Goal: Communication & Community: Answer question/provide support

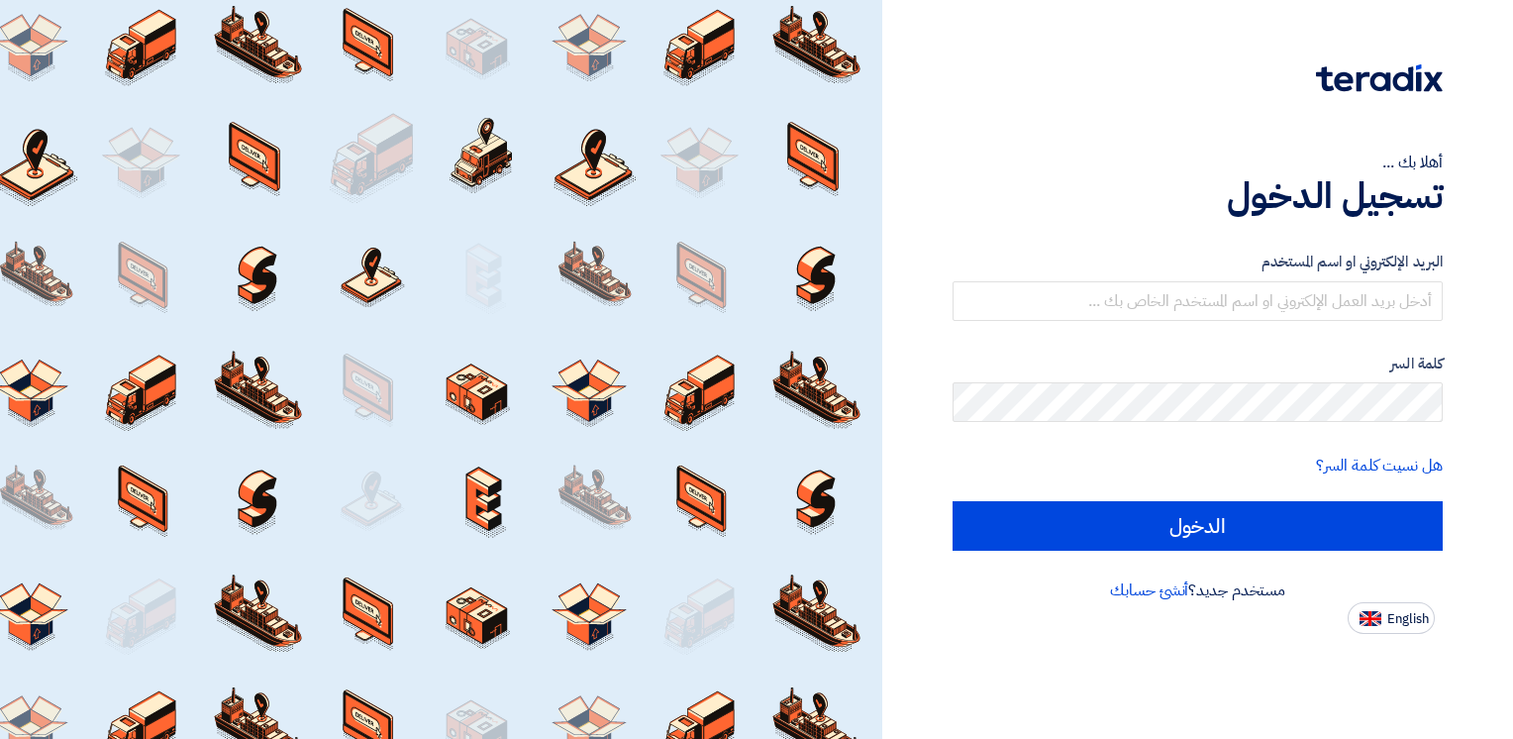
click at [1152, 322] on form "البريد الإلكتروني او اسم المستخدم كلمة السر هل نسيت كلمة السر؟ الدخول" at bounding box center [1198, 401] width 490 height 300
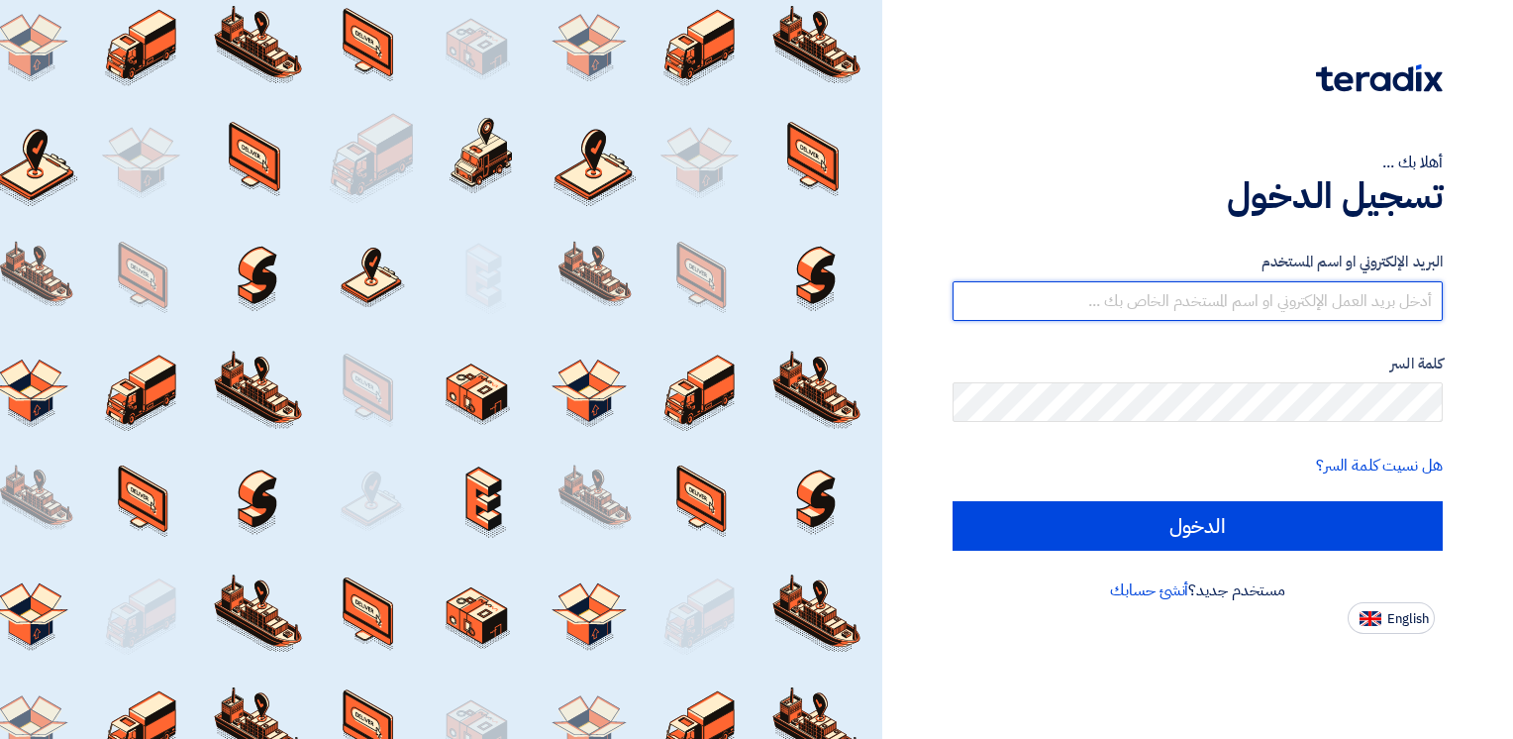
click at [1153, 313] on input "text" at bounding box center [1198, 301] width 490 height 40
type input "mahdi@fastcce.com"
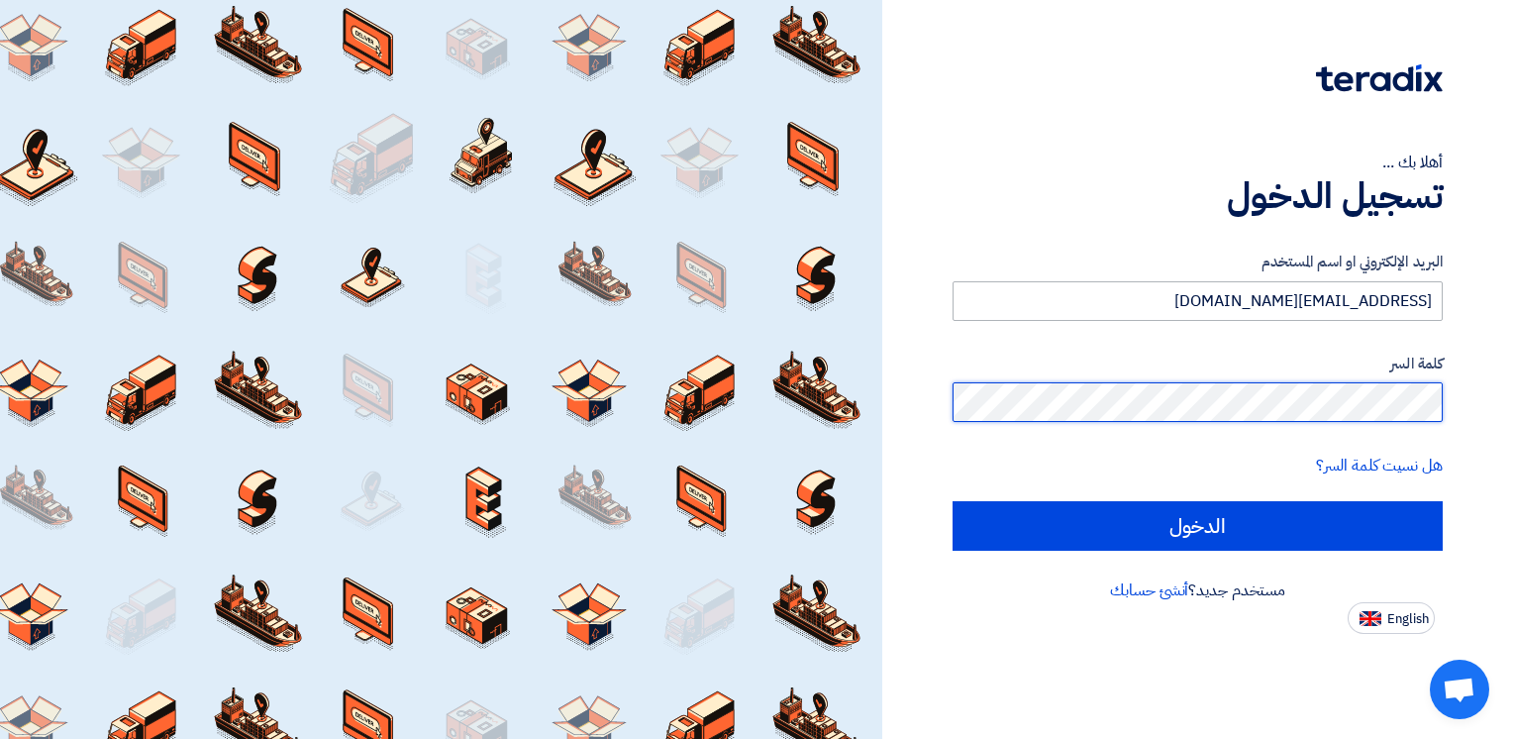
click at [953, 501] on input "الدخول" at bounding box center [1198, 526] width 490 height 50
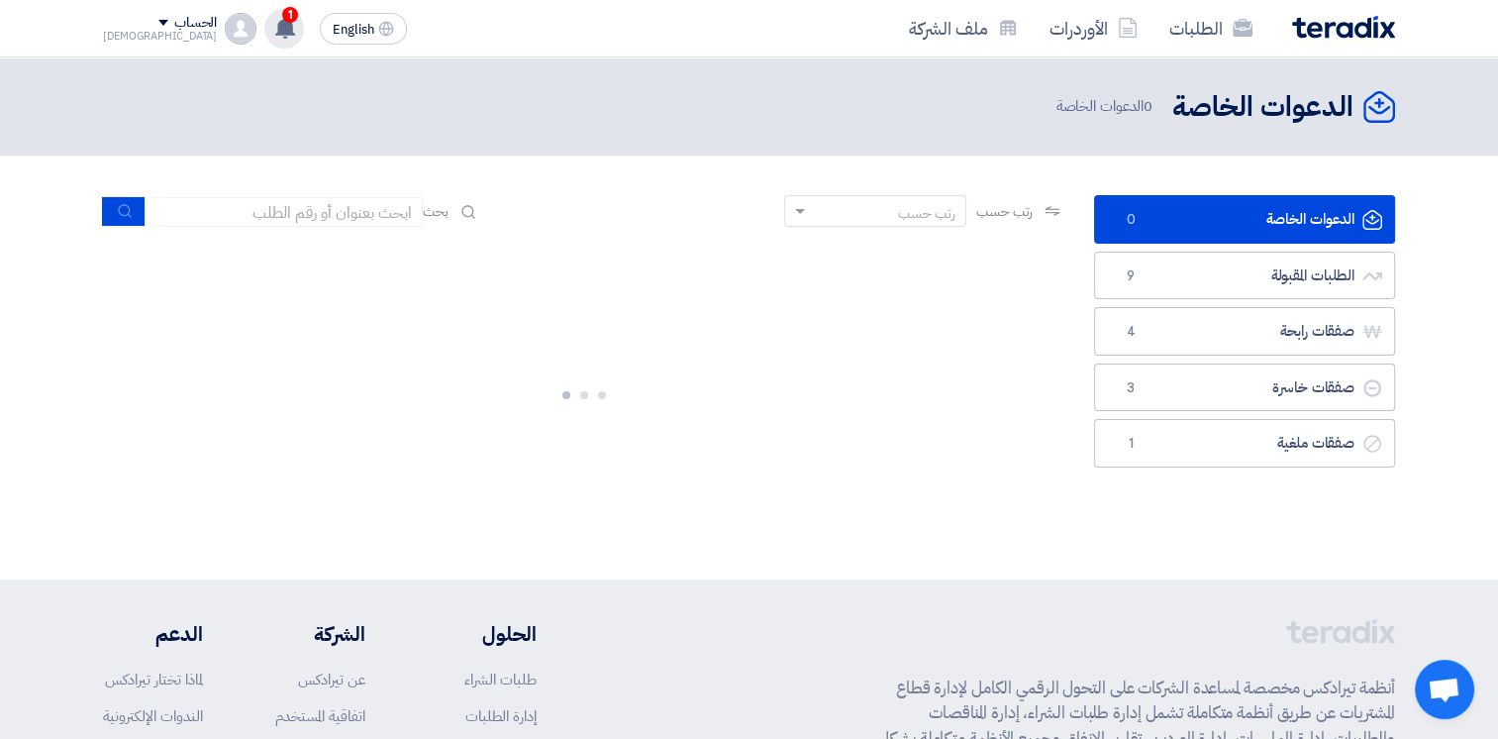
click at [282, 22] on span "1" at bounding box center [290, 15] width 16 height 16
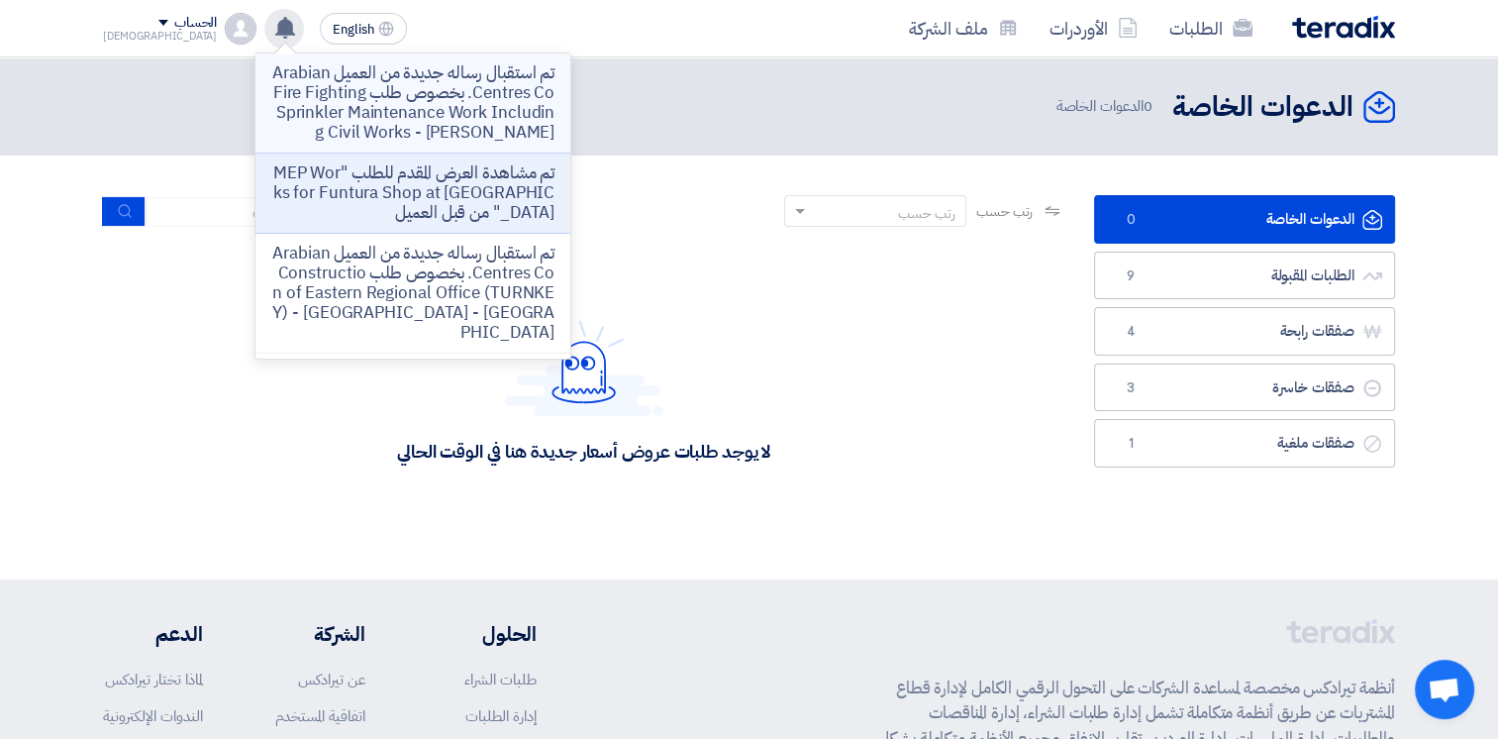
click at [390, 97] on p "تم استقبال رساله جديدة من العميل Arabian Centres Co. بخصوص طلب Fire Fighting Sp…" at bounding box center [412, 102] width 283 height 79
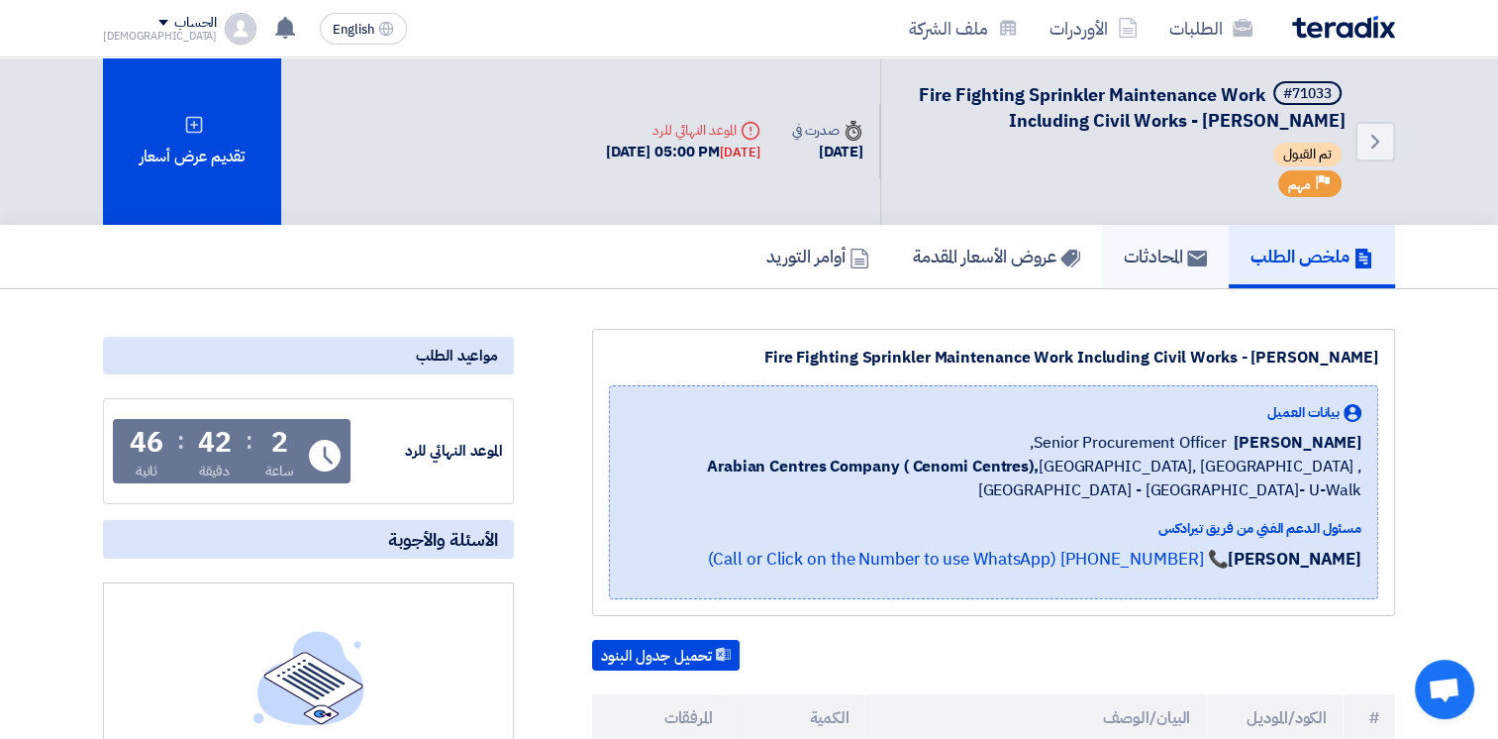
click at [1124, 255] on h5 "المحادثات" at bounding box center [1165, 256] width 83 height 23
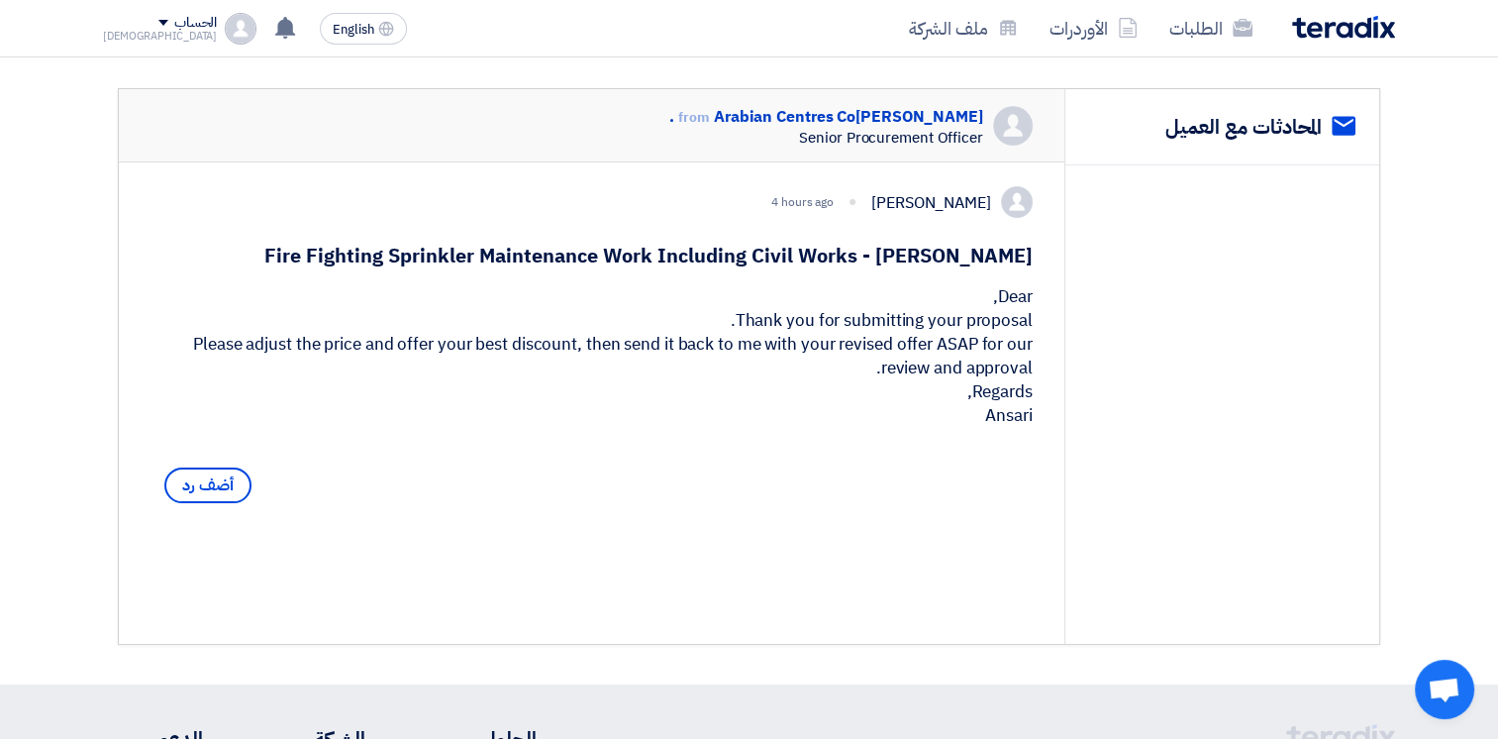
scroll to position [231, 0]
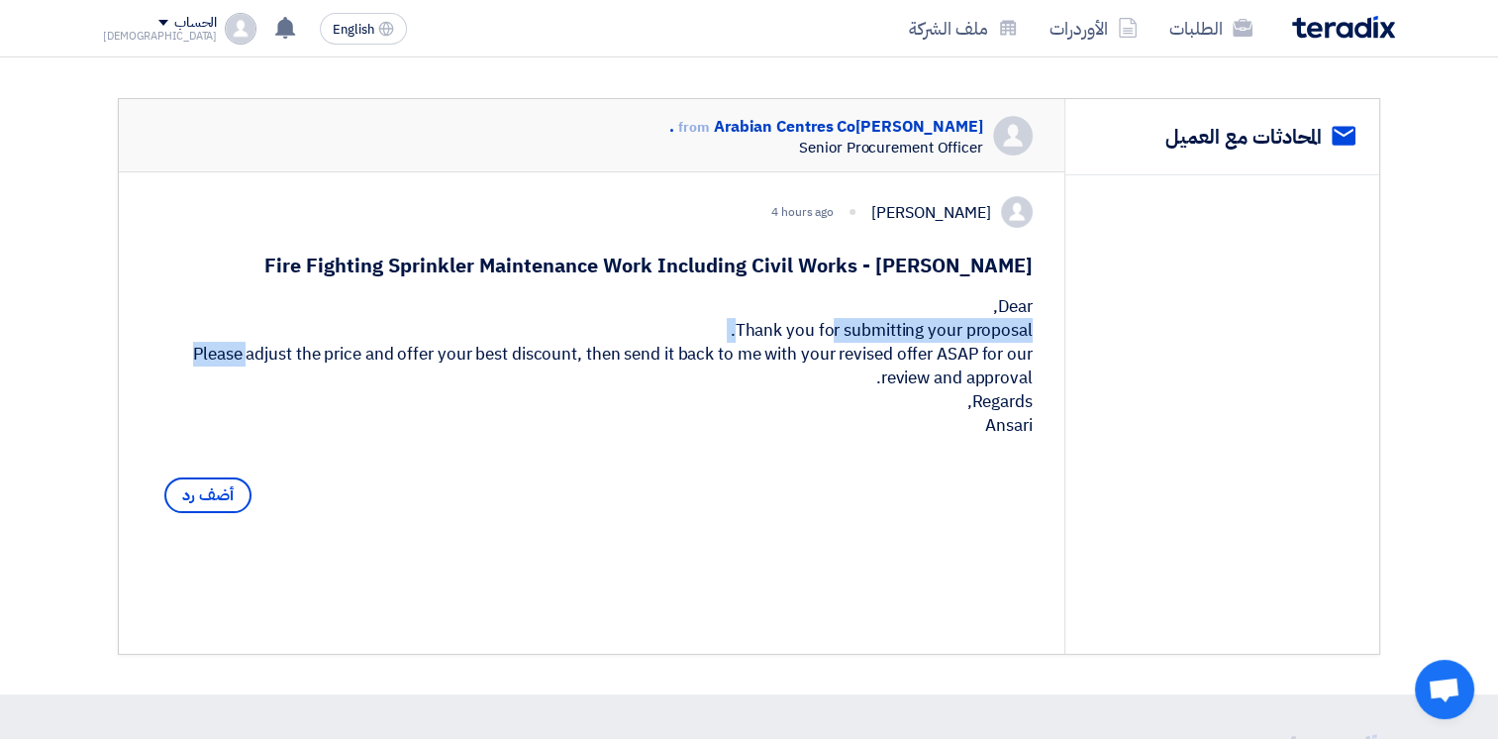
drag, startPoint x: 802, startPoint y: 337, endPoint x: 998, endPoint y: 347, distance: 196.3
click at [998, 347] on div "Dear, Thank you for submitting your proposal. Please adjust the price and offer…" at bounding box center [592, 366] width 882 height 143
drag, startPoint x: 206, startPoint y: 380, endPoint x: 1027, endPoint y: 441, distance: 823.1
click at [1027, 438] on div "Dear, Thank you for submitting your proposal. Please adjust the price and offer…" at bounding box center [592, 366] width 882 height 143
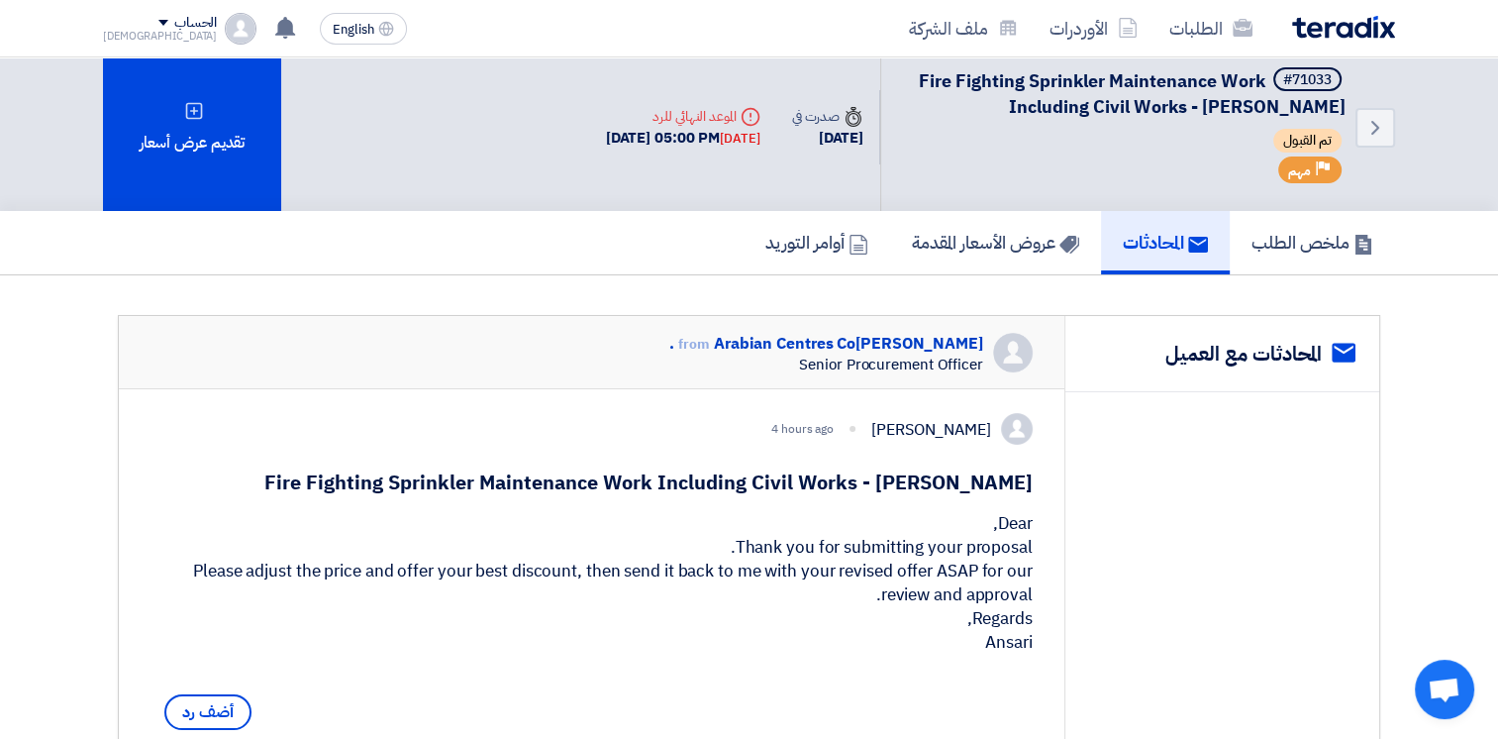
scroll to position [0, 0]
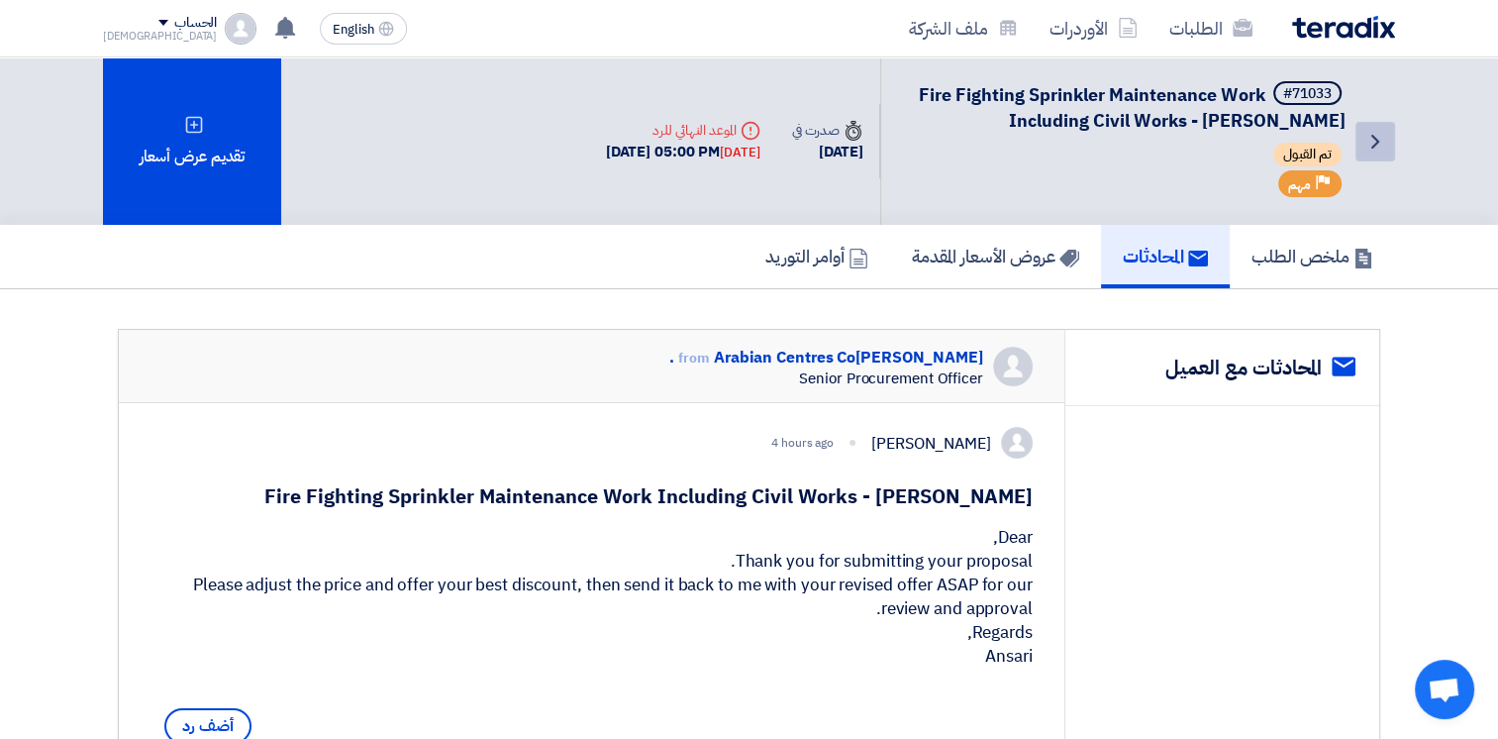
click at [1370, 143] on icon "Back" at bounding box center [1376, 142] width 24 height 24
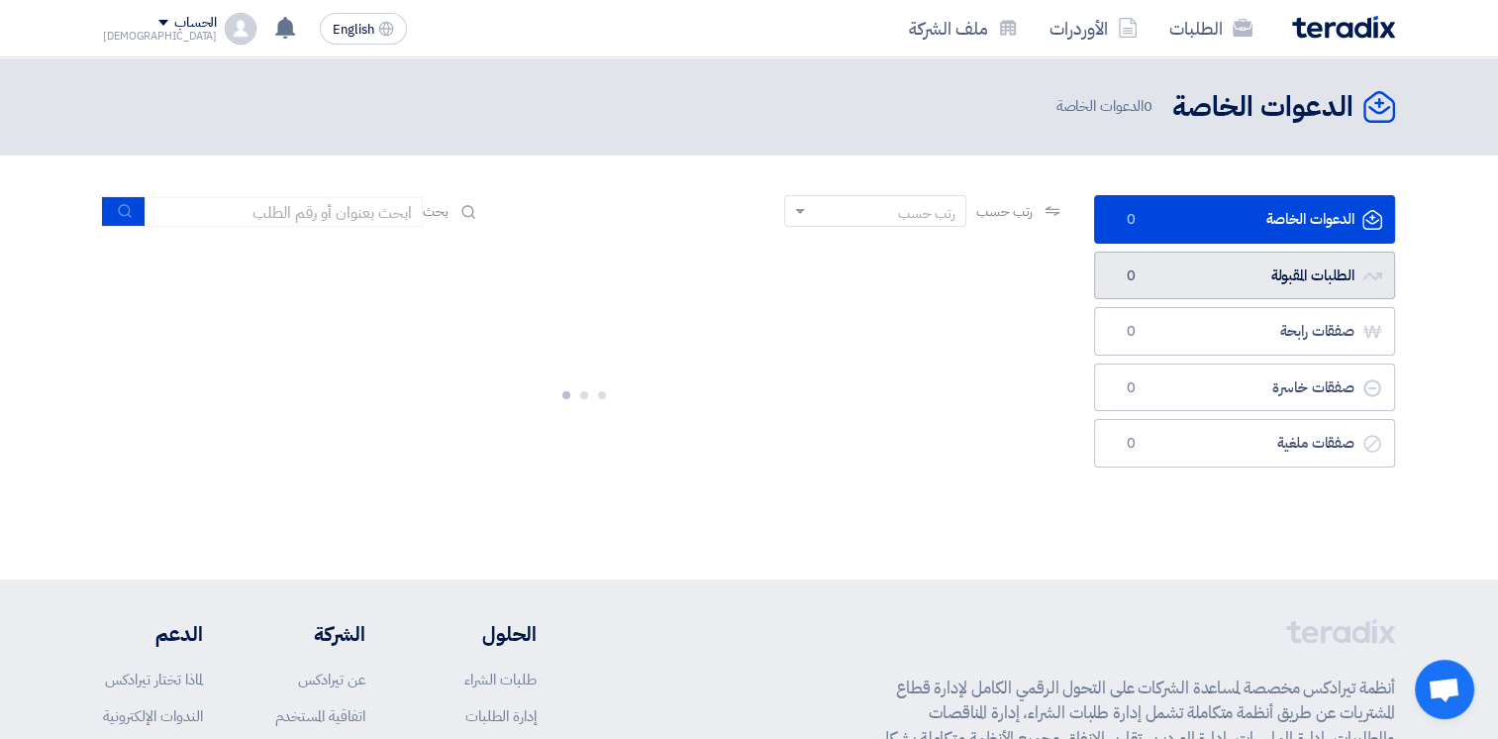
click at [1215, 287] on link "الطلبات المقبولة الطلبات المقبولة 0" at bounding box center [1244, 276] width 301 height 49
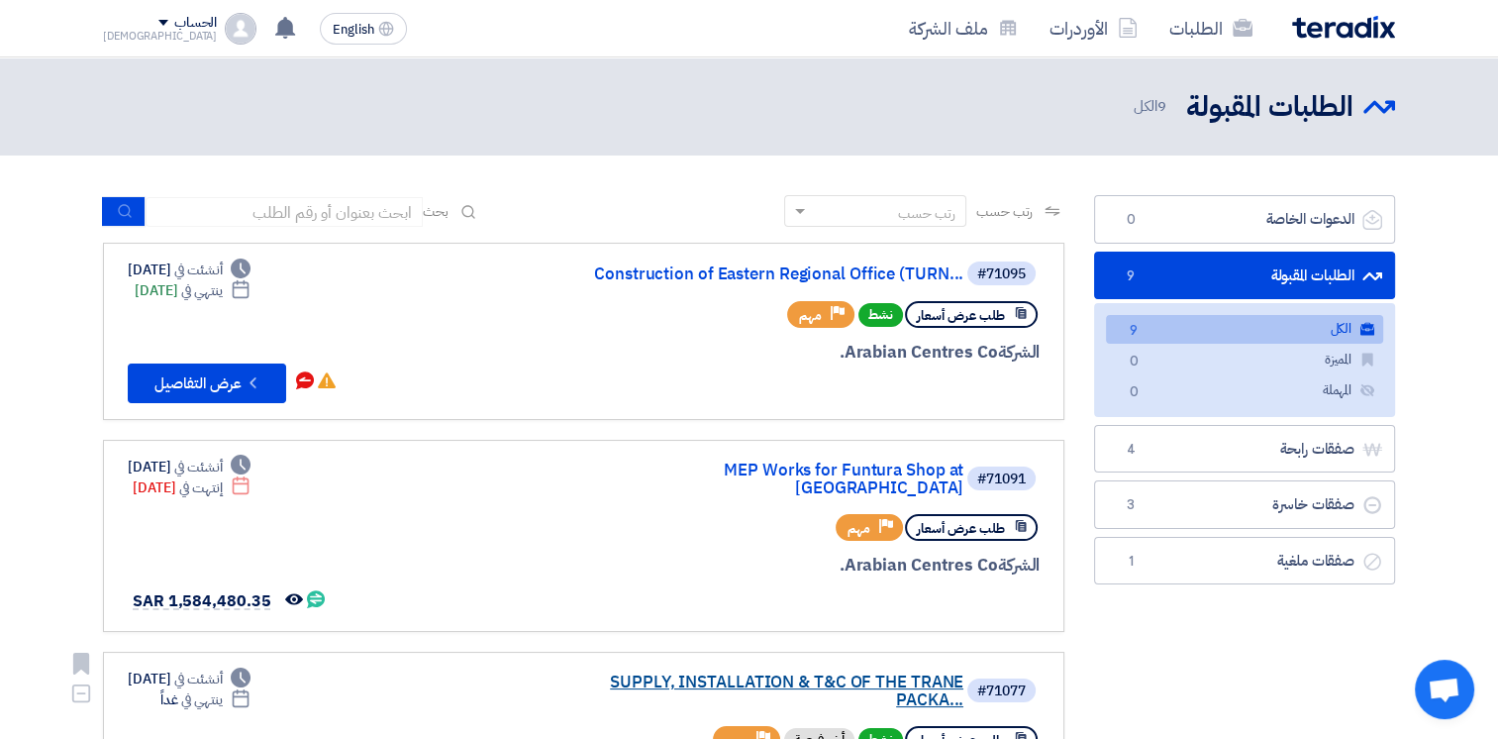
click at [858, 673] on link "SUPPLY, INSTALLATION & T&C OF THE TRANE PACKA..." at bounding box center [765, 691] width 396 height 36
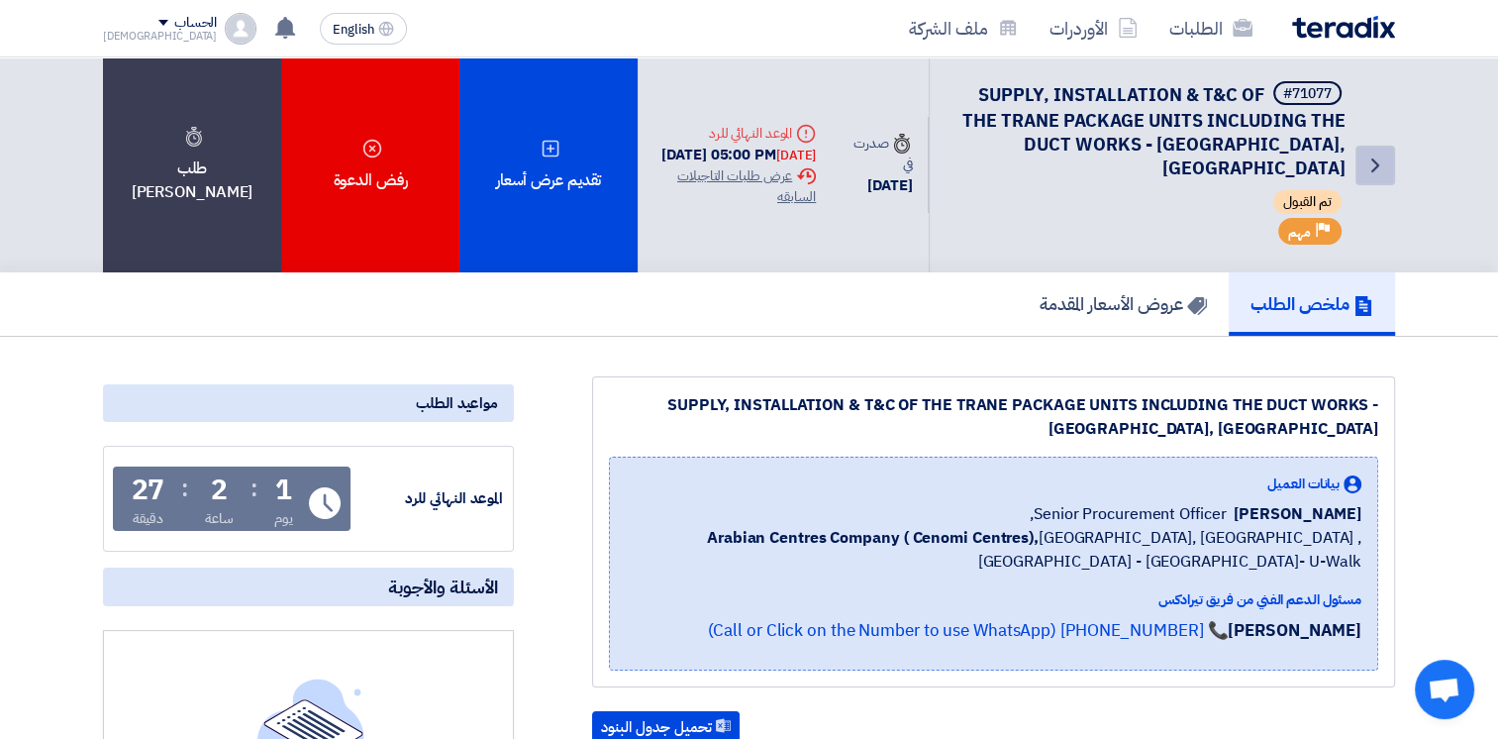
click at [1378, 162] on icon "Back" at bounding box center [1376, 165] width 24 height 24
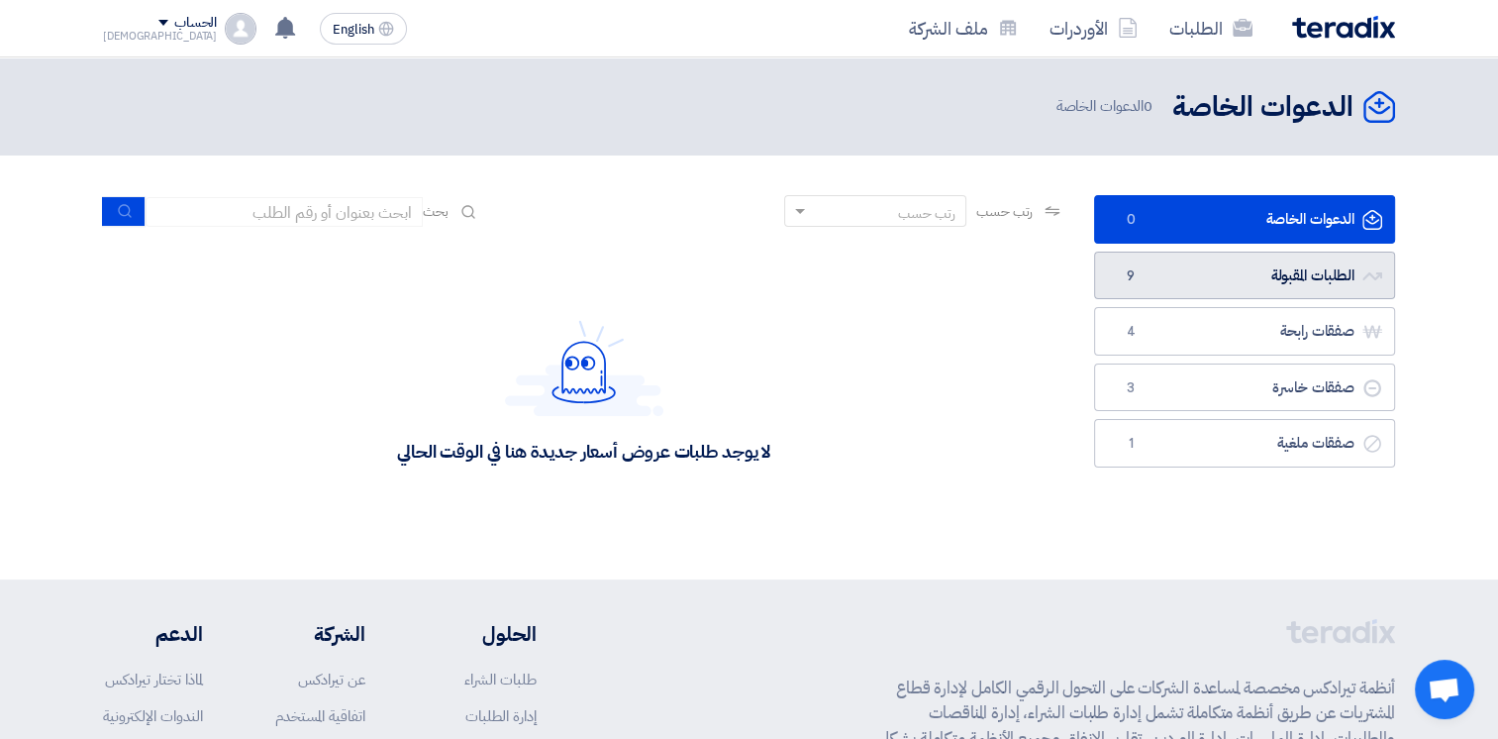
click at [1227, 258] on link "الطلبات المقبولة الطلبات المقبولة 9" at bounding box center [1244, 276] width 301 height 49
